Goal: Task Accomplishment & Management: Use online tool/utility

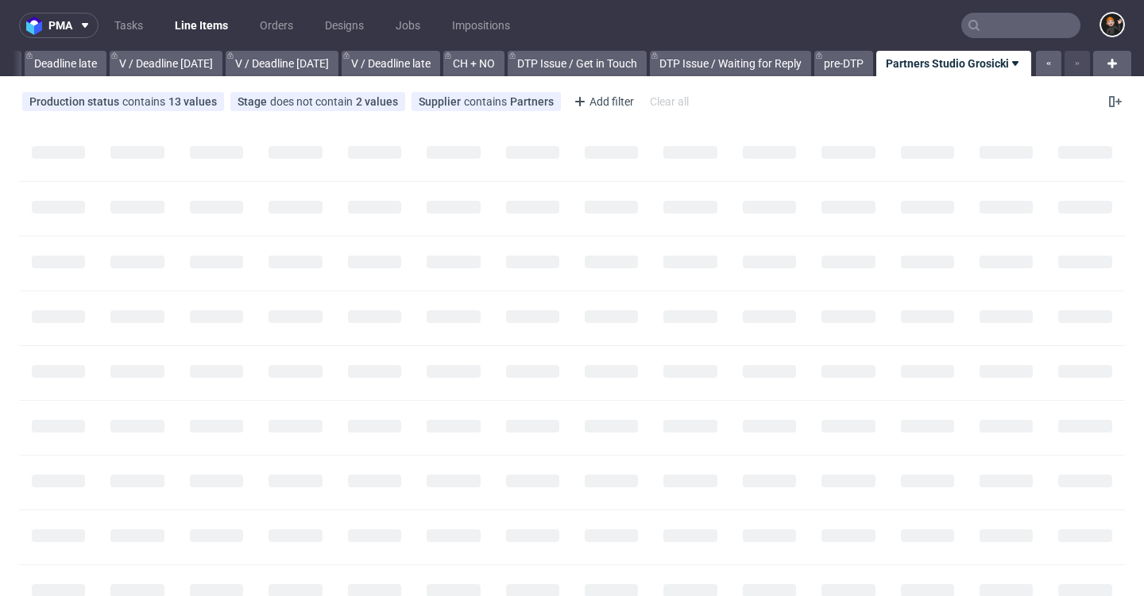
scroll to position [0, 1912]
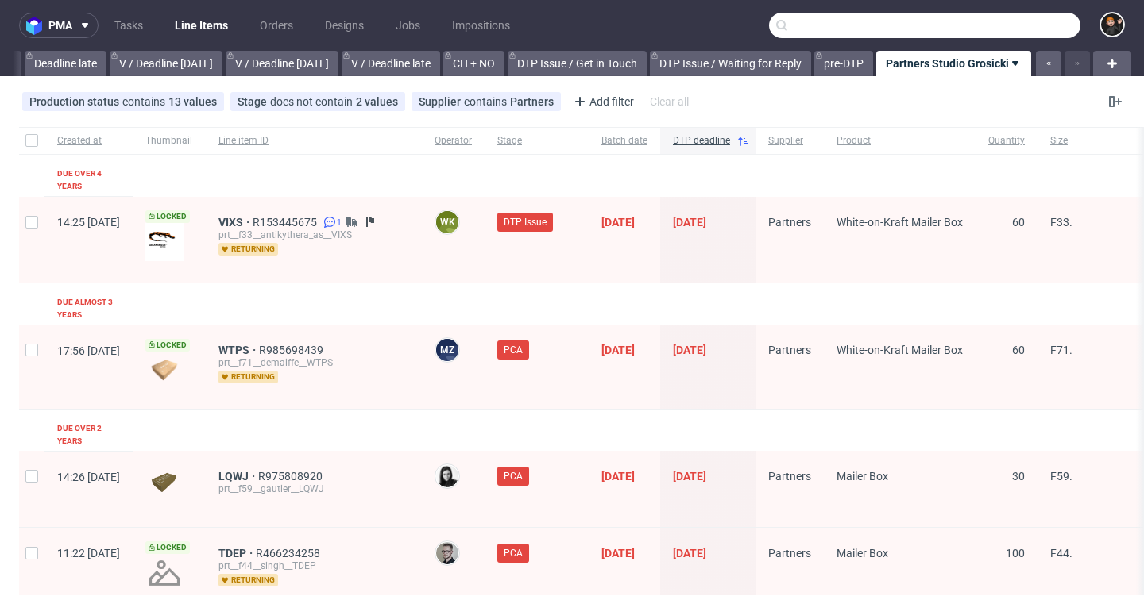
click at [1000, 21] on input "text" at bounding box center [924, 25] width 311 height 25
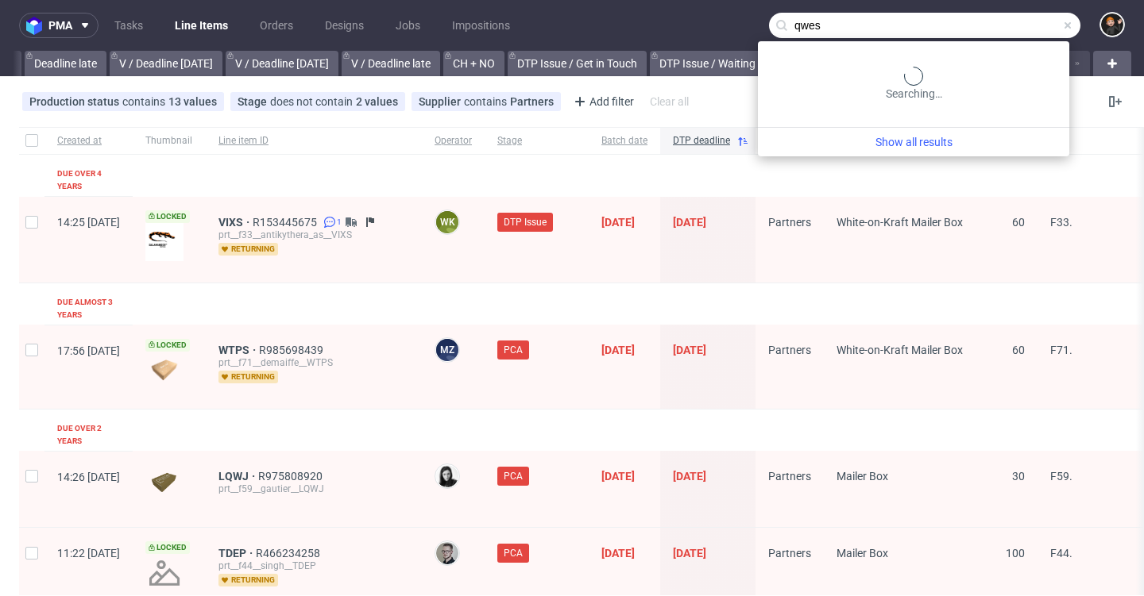
type input "qwes"
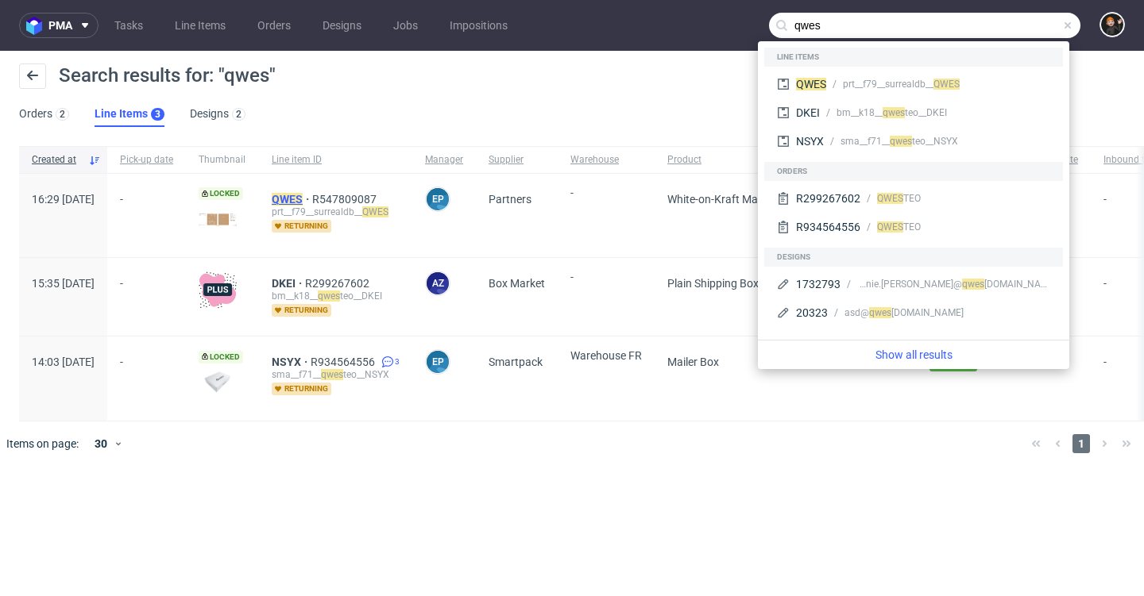
click at [303, 201] on mark "QWES" at bounding box center [287, 199] width 31 height 13
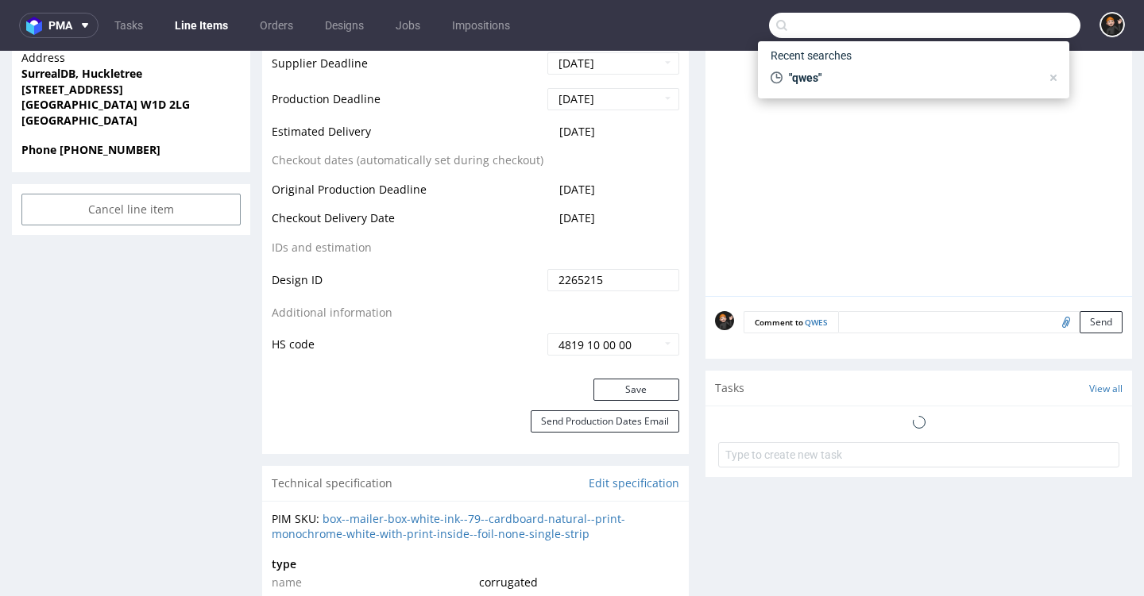
scroll to position [743, 0]
click at [784, 422] on div "Completed new design" at bounding box center [771, 424] width 56 height 37
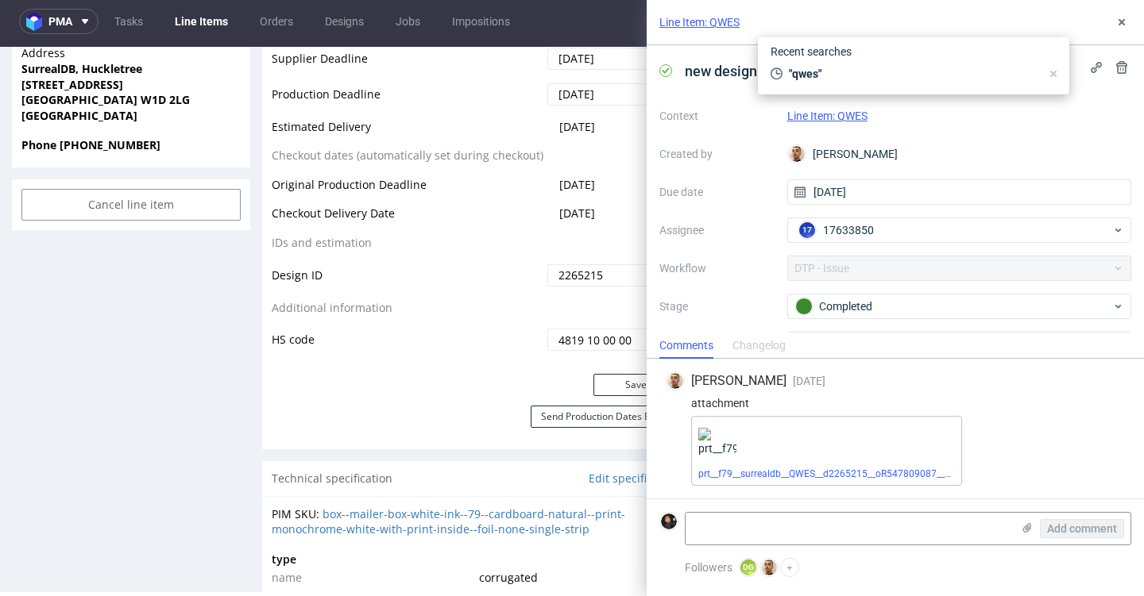
scroll to position [4, 0]
click at [762, 473] on link "prt__f79__surrealdb__QWES__d2265215__oR547809087__v2__outside.pdf" at bounding box center [854, 474] width 313 height 11
click at [1116, 22] on icon at bounding box center [1121, 22] width 13 height 13
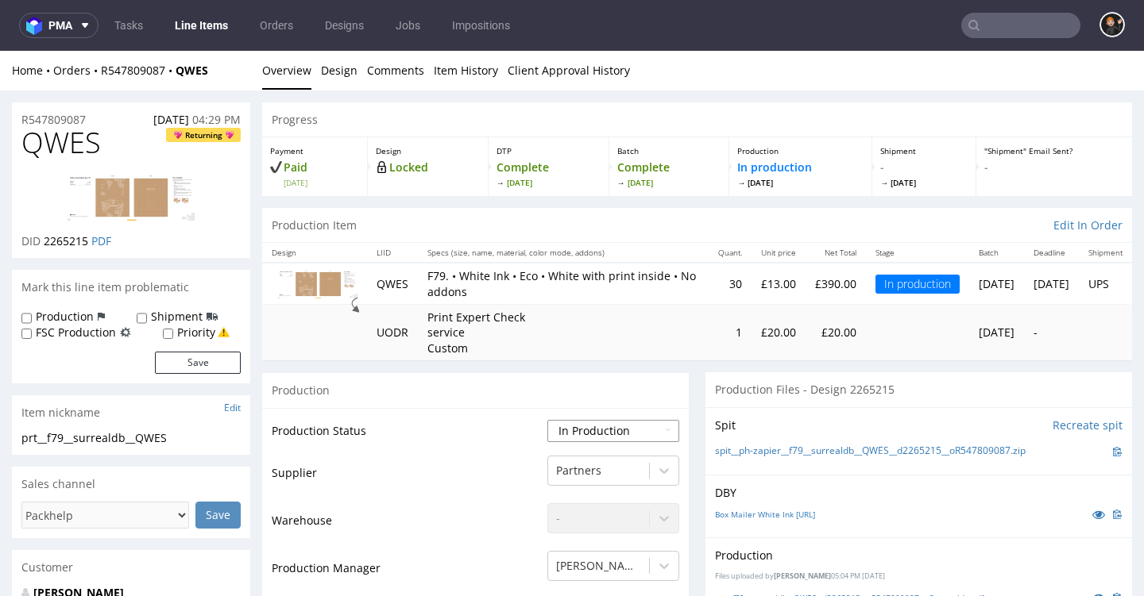
select select "production_issue"
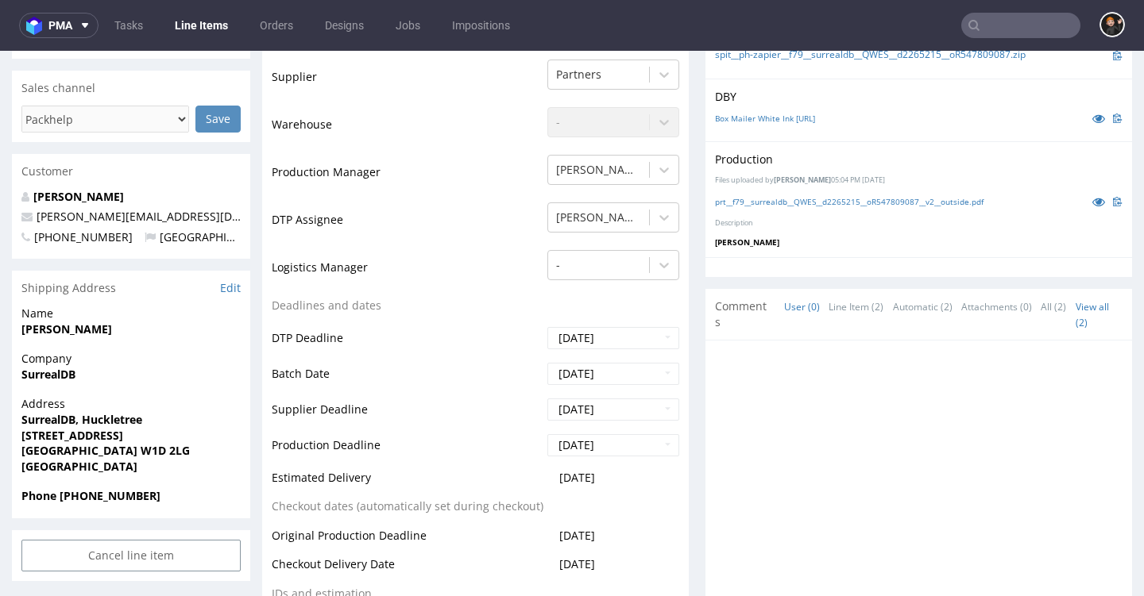
scroll to position [665, 0]
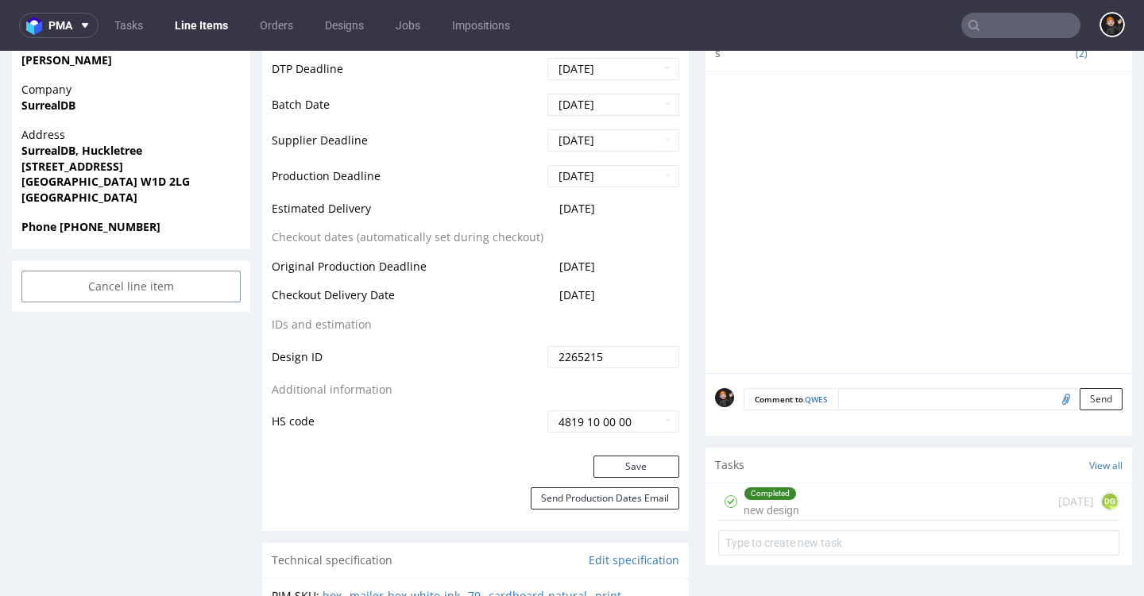
click at [623, 471] on div "Save" at bounding box center [475, 472] width 426 height 32
click at [651, 456] on button "Save" at bounding box center [636, 467] width 86 height 22
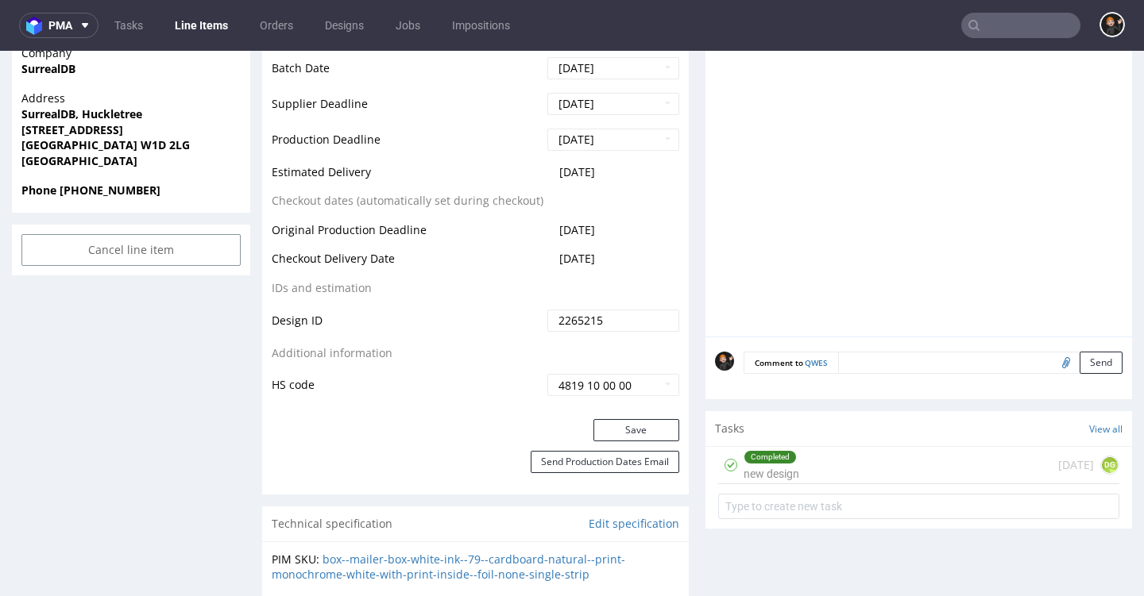
scroll to position [716, 0]
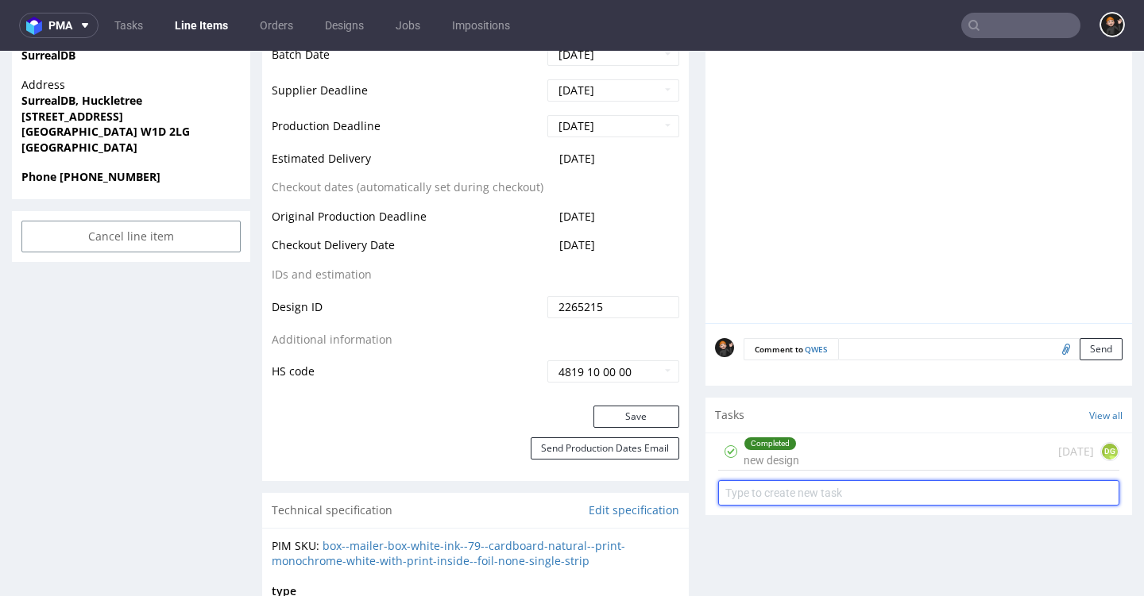
click at [763, 480] on input "text" at bounding box center [918, 492] width 401 height 25
type input "DUPLEX?"
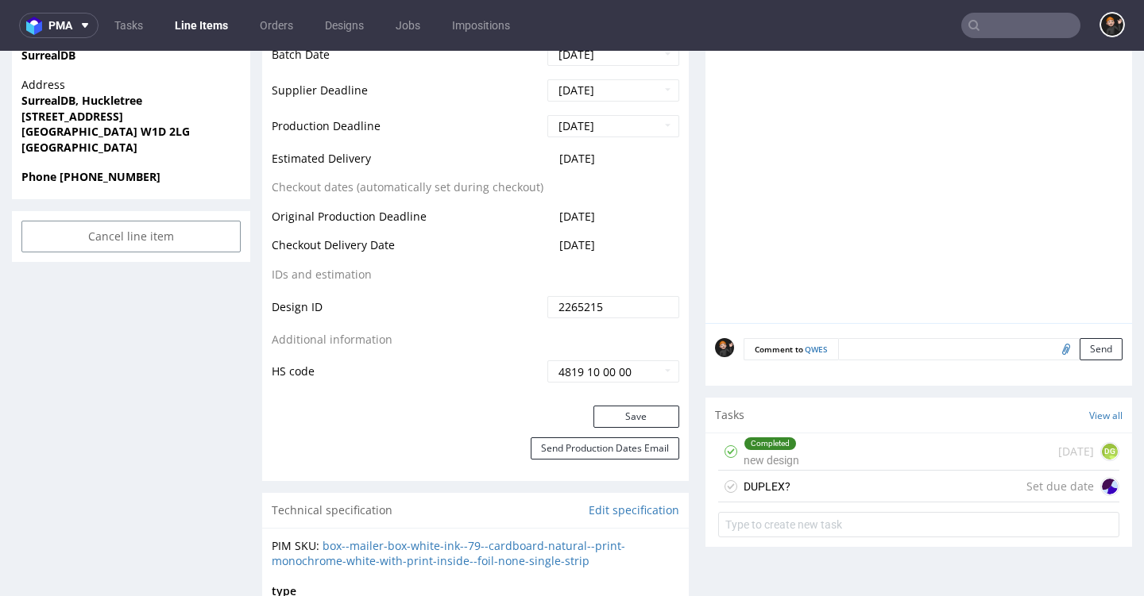
click at [862, 483] on div "DUPLEX? Set due date" at bounding box center [918, 487] width 401 height 32
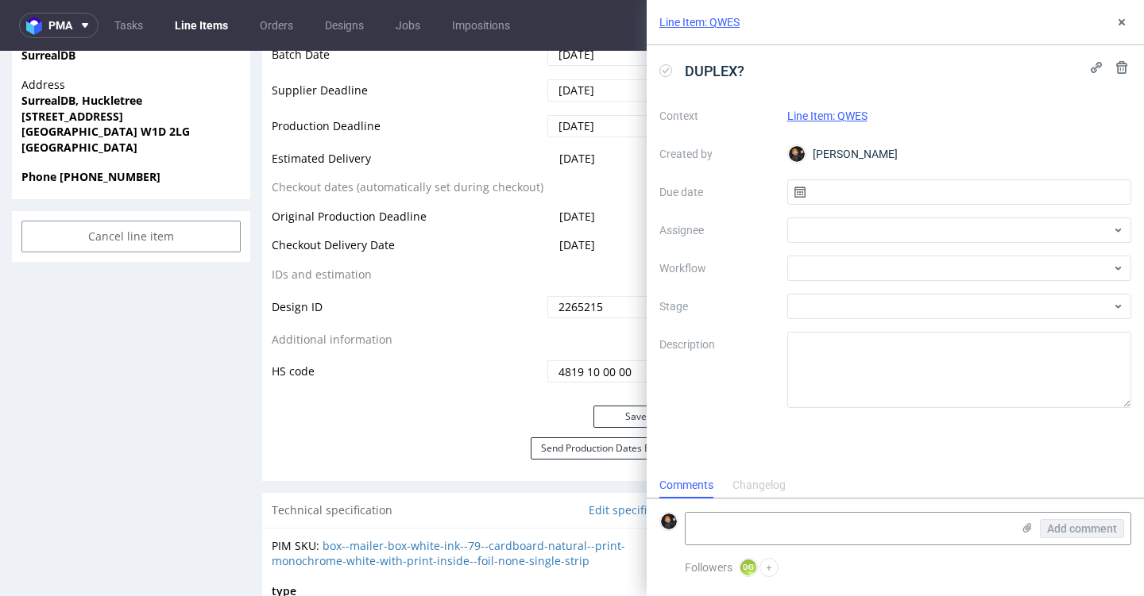
scroll to position [13, 0]
click at [849, 186] on input "text" at bounding box center [959, 191] width 345 height 25
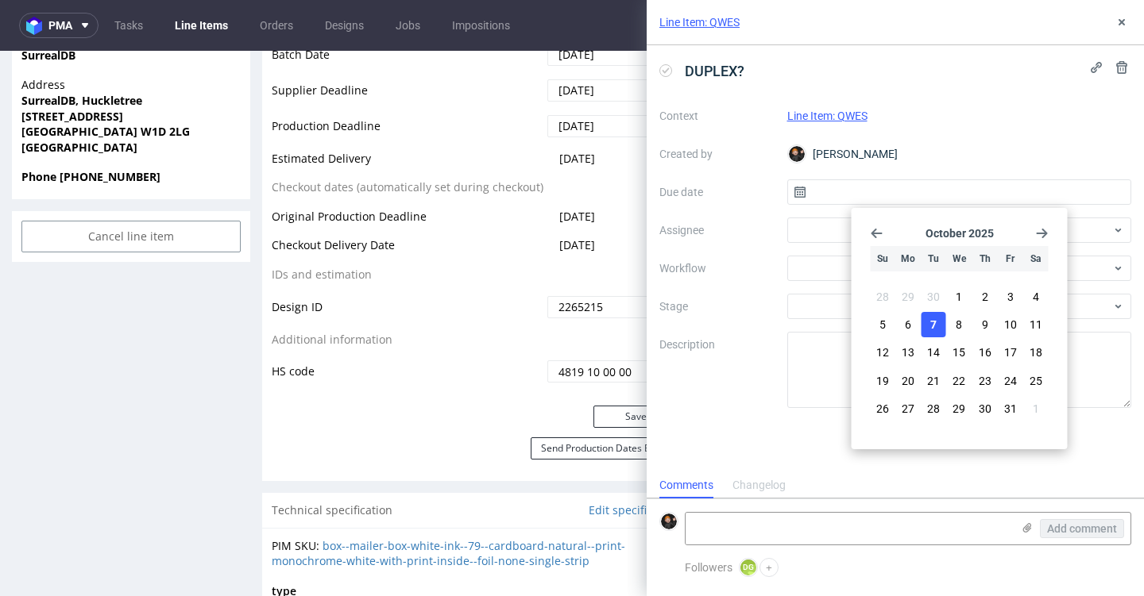
click at [935, 319] on span "7" at bounding box center [933, 325] width 6 height 16
type input "[DATE]"
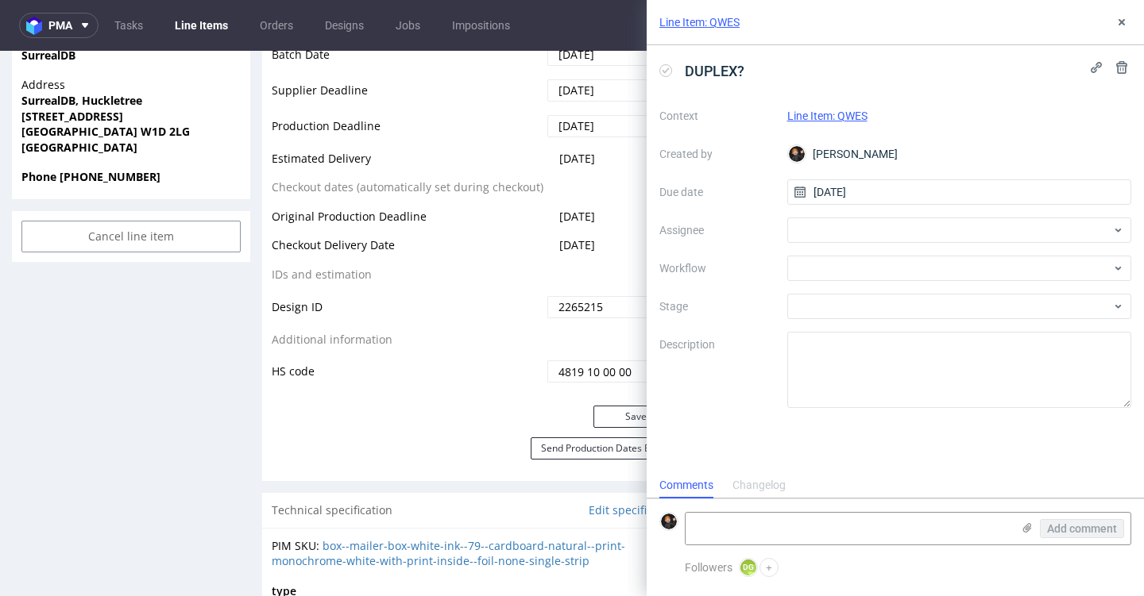
click at [868, 251] on div "Context Line Item: QWES Created by [PERSON_NAME] Due date [DATE] Assignee Workf…" at bounding box center [895, 255] width 472 height 305
click at [866, 254] on div "Context Line Item: QWES Created by [PERSON_NAME] Due date [DATE] Assignee Workf…" at bounding box center [895, 255] width 472 height 305
click at [853, 266] on div at bounding box center [959, 268] width 345 height 25
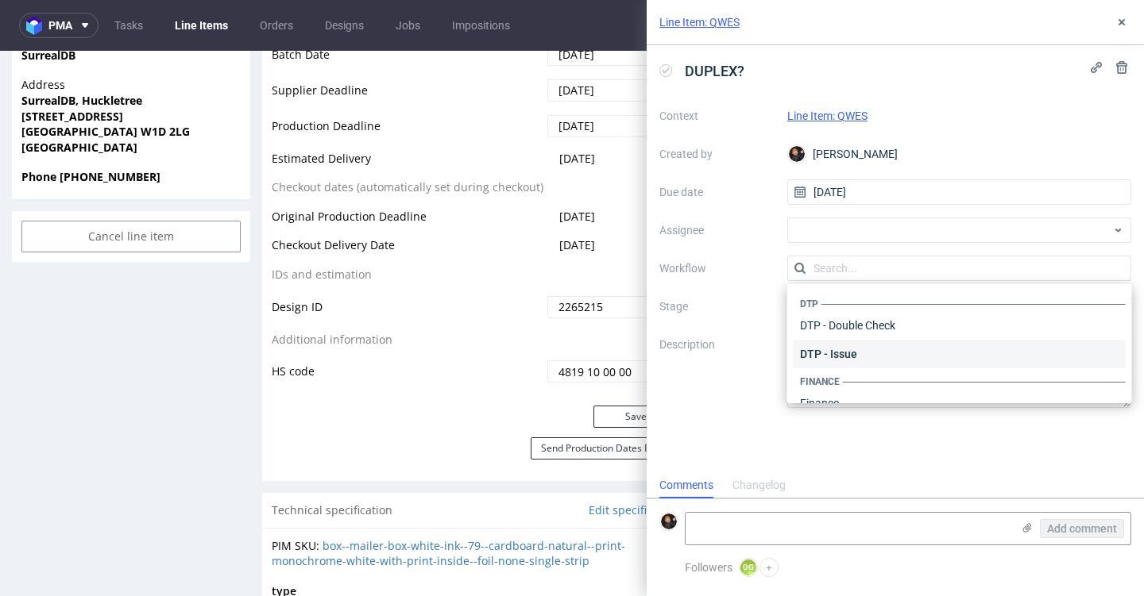
click at [822, 360] on div "DTP - Issue" at bounding box center [959, 354] width 332 height 29
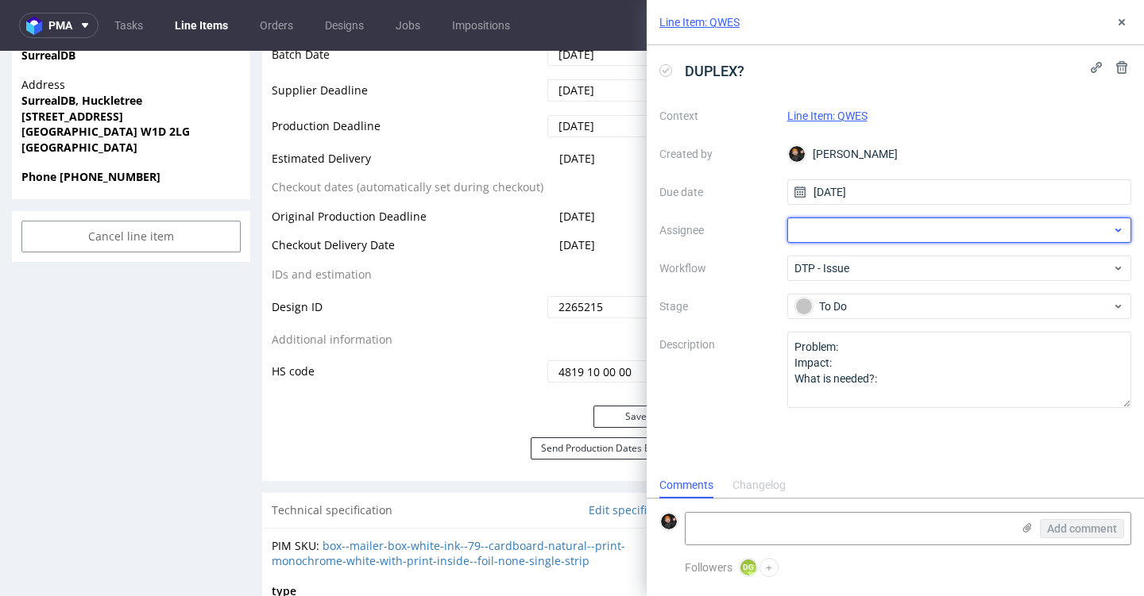
click at [815, 227] on div at bounding box center [959, 230] width 345 height 25
type input "m"
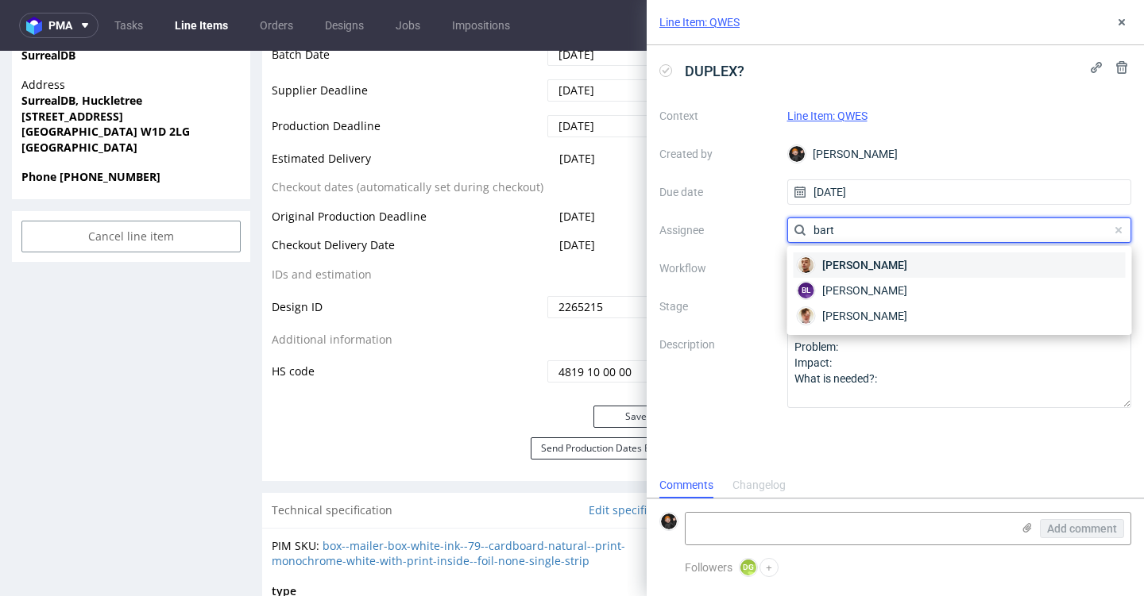
type input "bart"
click at [870, 253] on div "[PERSON_NAME]" at bounding box center [959, 265] width 332 height 25
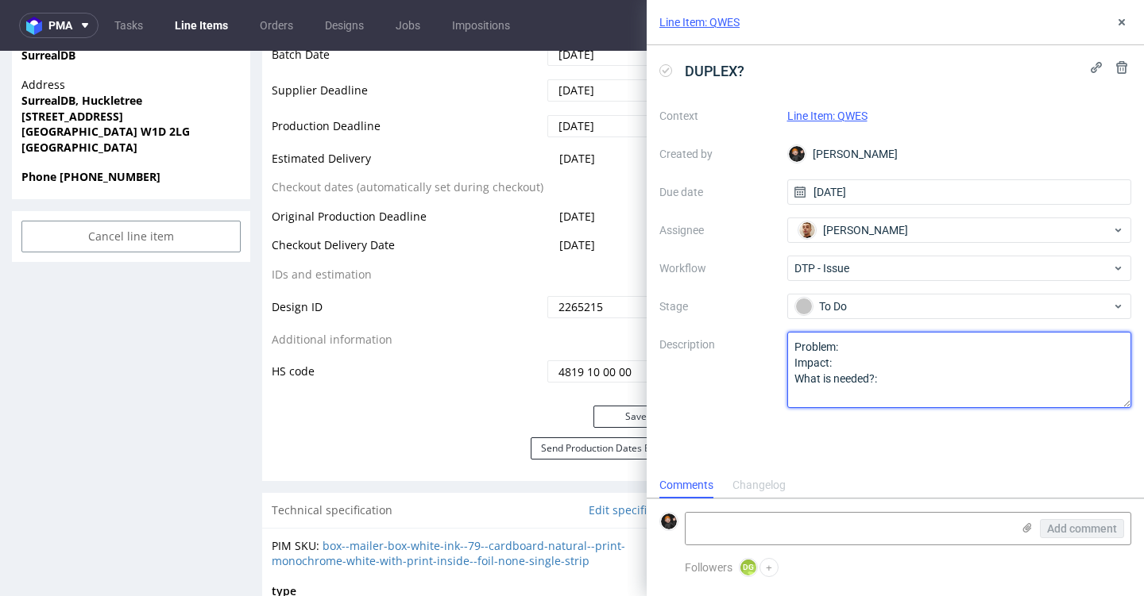
drag, startPoint x: 897, startPoint y: 381, endPoint x: 746, endPoint y: 322, distance: 162.7
click at [746, 322] on div "Context Line Item: QWES Created by [PERSON_NAME] Due date [DATE] Assignee [PERS…" at bounding box center [895, 255] width 472 height 305
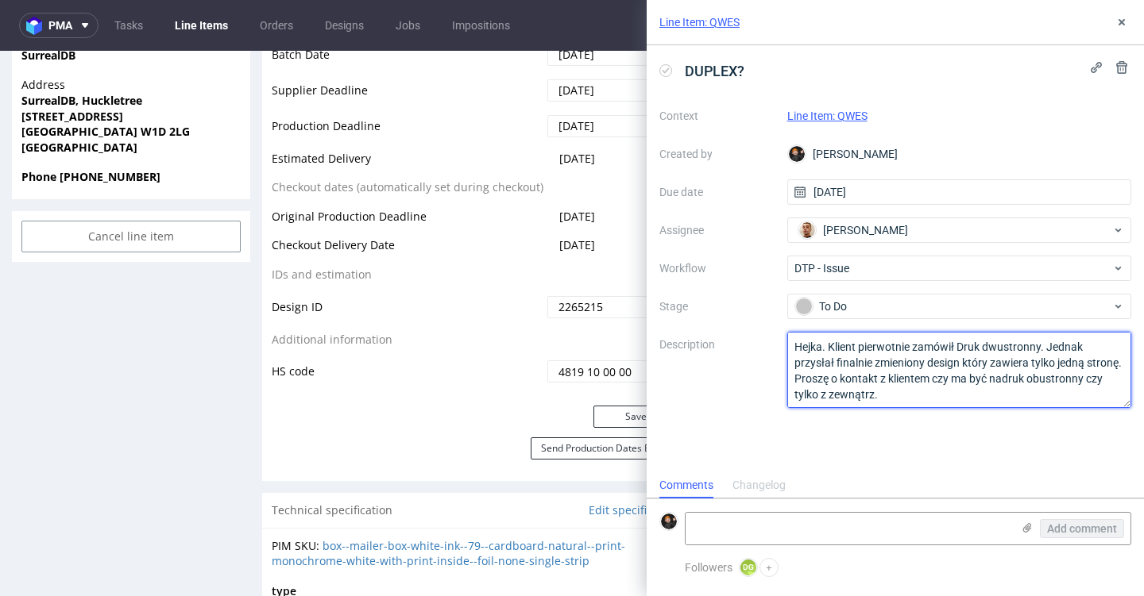
type textarea "Hejka. Klient pierwotnie zamówił Druk dwustronny. Jednak przysłał finalnie zmie…"
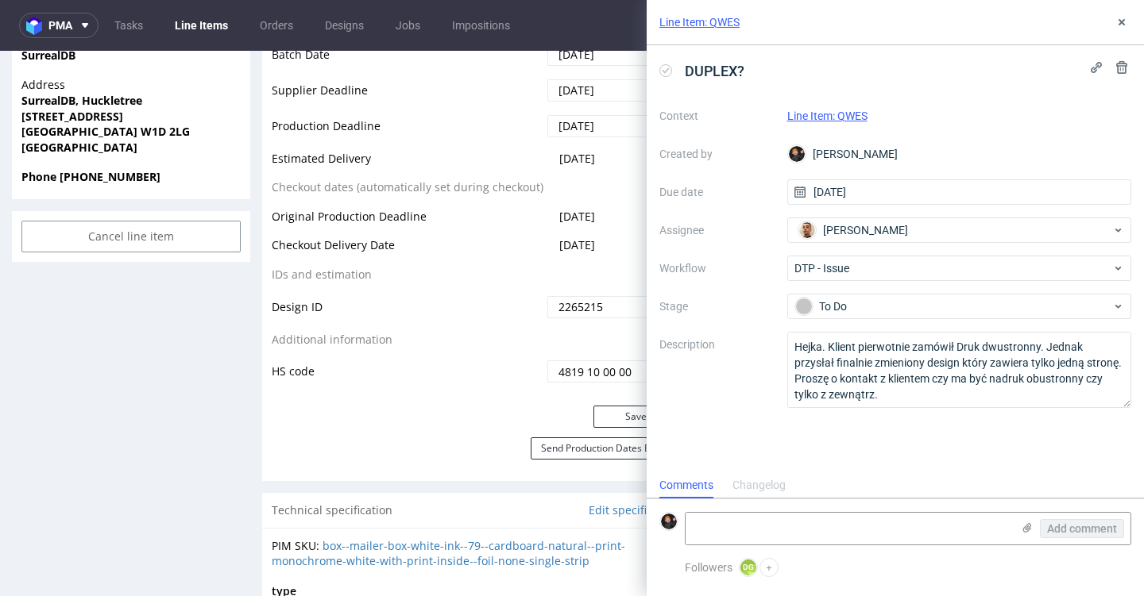
click at [773, 71] on div "DUPLEX?" at bounding box center [895, 71] width 472 height 26
click at [1121, 23] on use at bounding box center [1121, 22] width 6 height 6
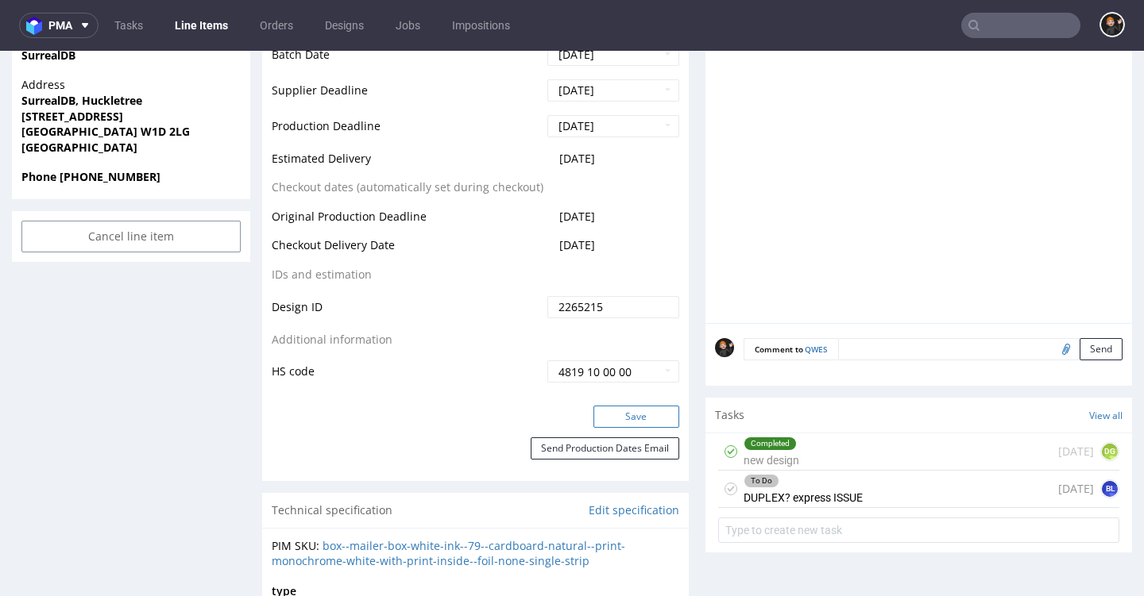
click at [611, 419] on button "Save" at bounding box center [636, 417] width 86 height 22
